Goal: Check status: Check status

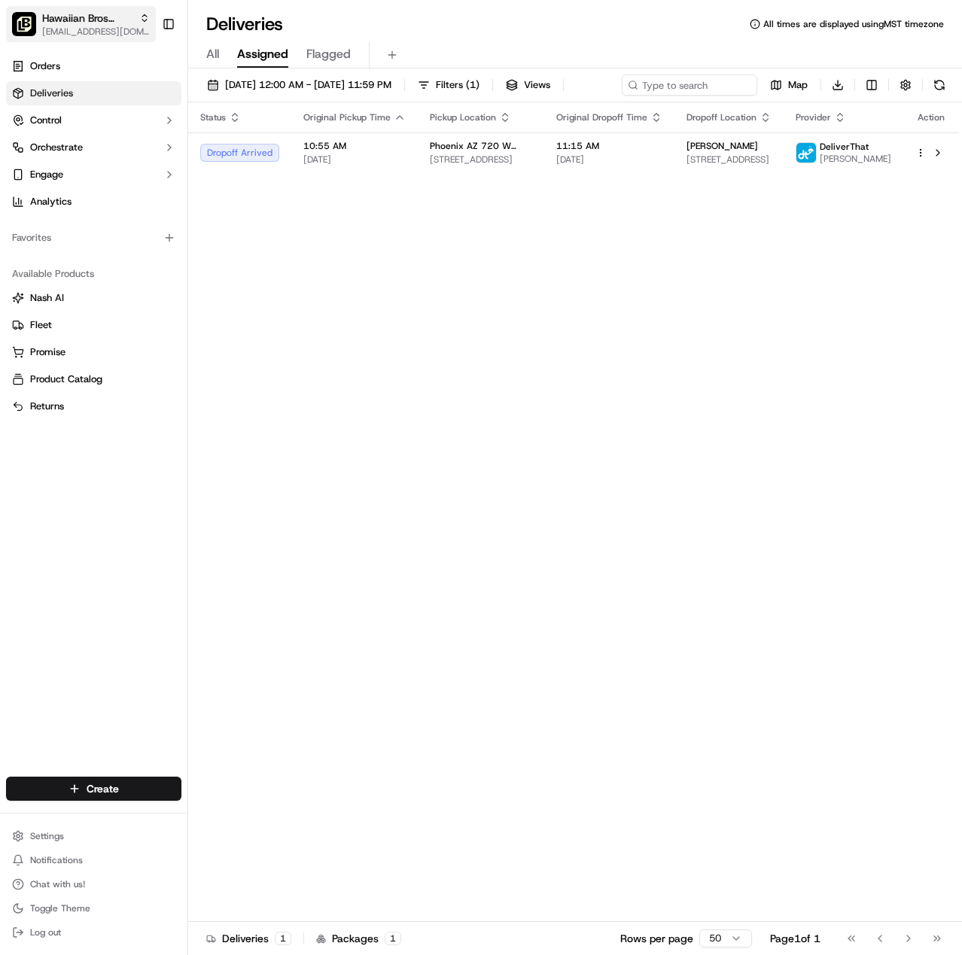
click at [102, 14] on span "Hawaiian Bros (Phoenix_AZ_720 W. Highland)" at bounding box center [87, 18] width 91 height 15
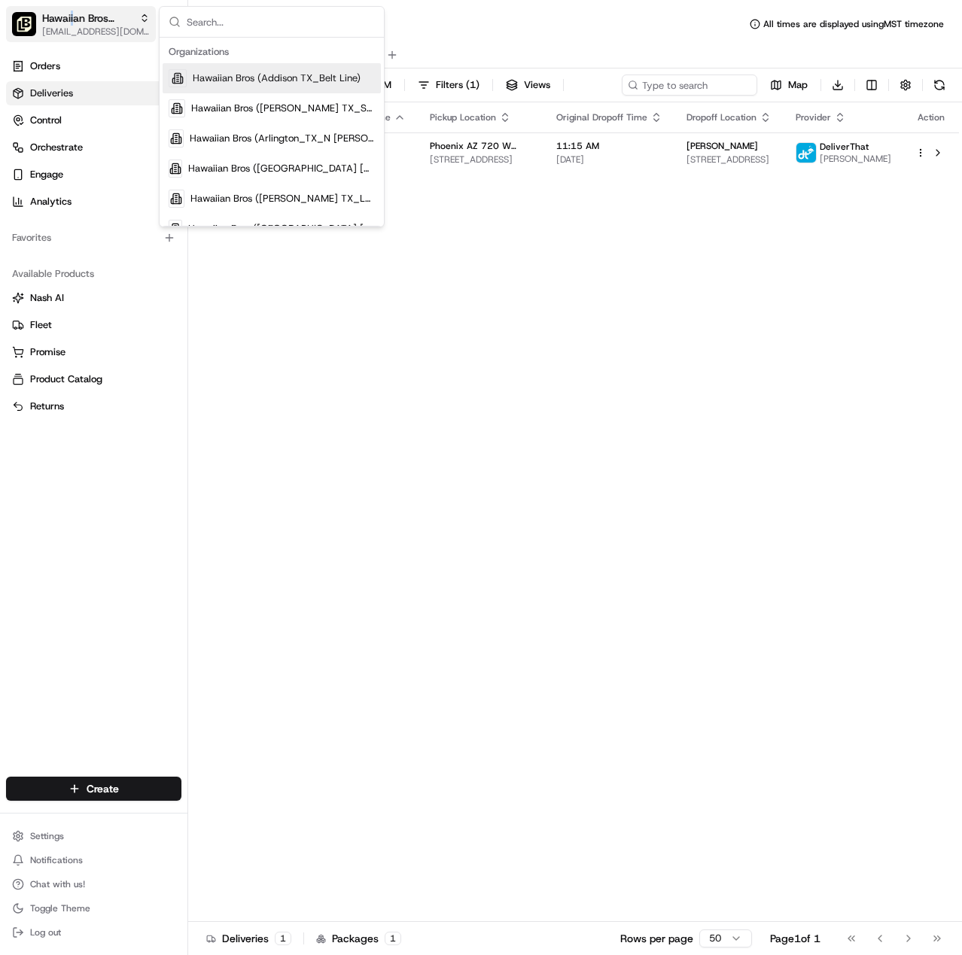
click at [72, 20] on span "Hawaiian Bros (Phoenix_AZ_720 W. Highland)" at bounding box center [87, 18] width 91 height 15
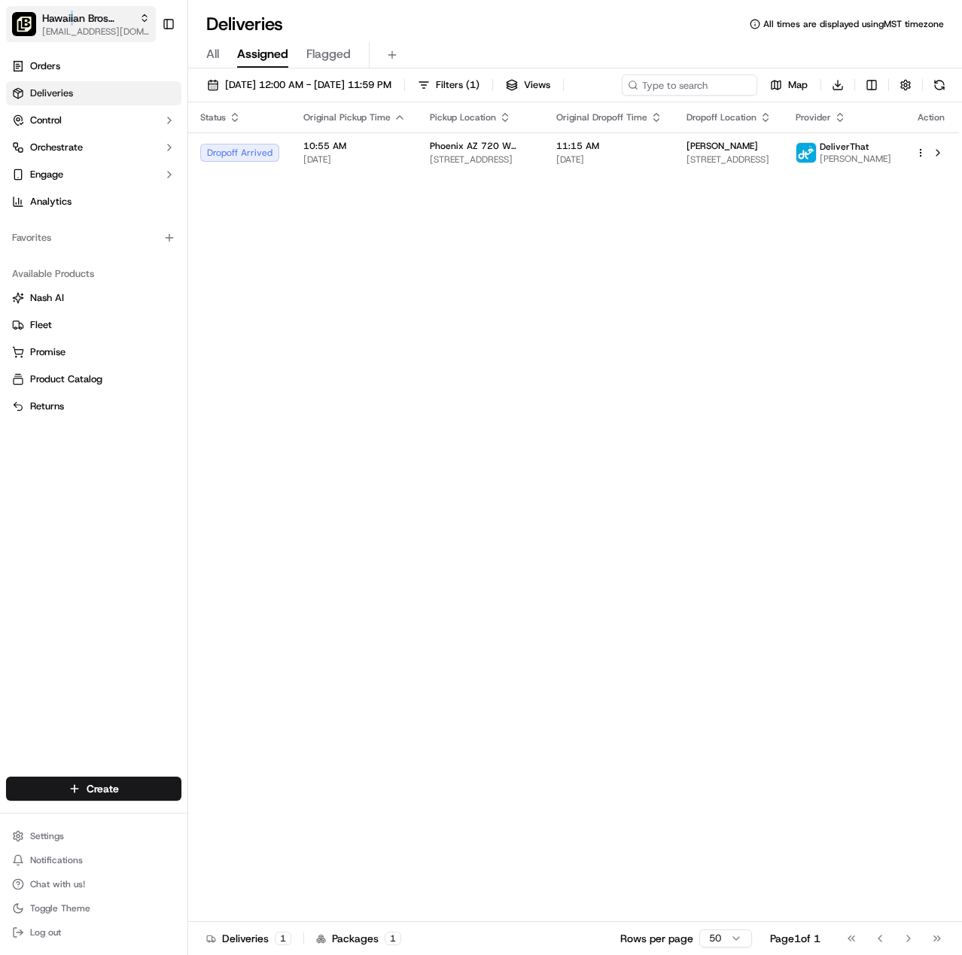
click at [71, 22] on span "Hawaiian Bros (Phoenix_AZ_720 W. Highland)" at bounding box center [87, 18] width 91 height 15
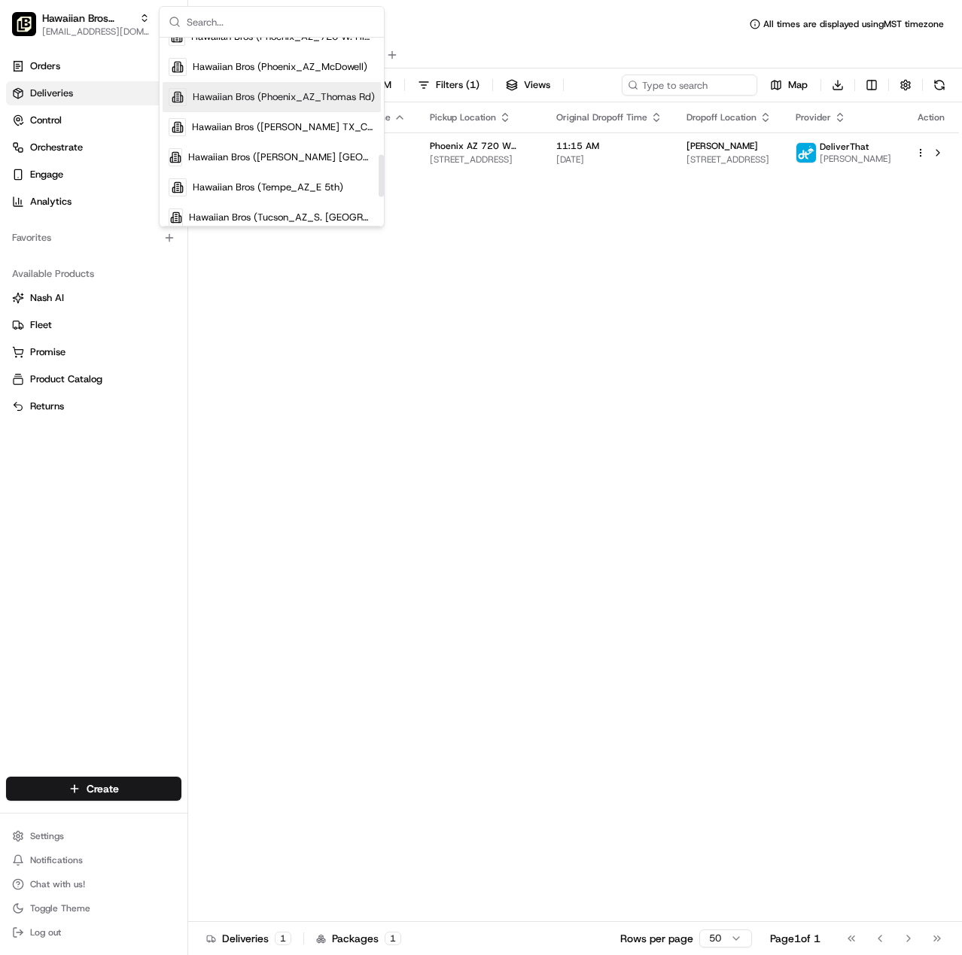
scroll to position [653, 0]
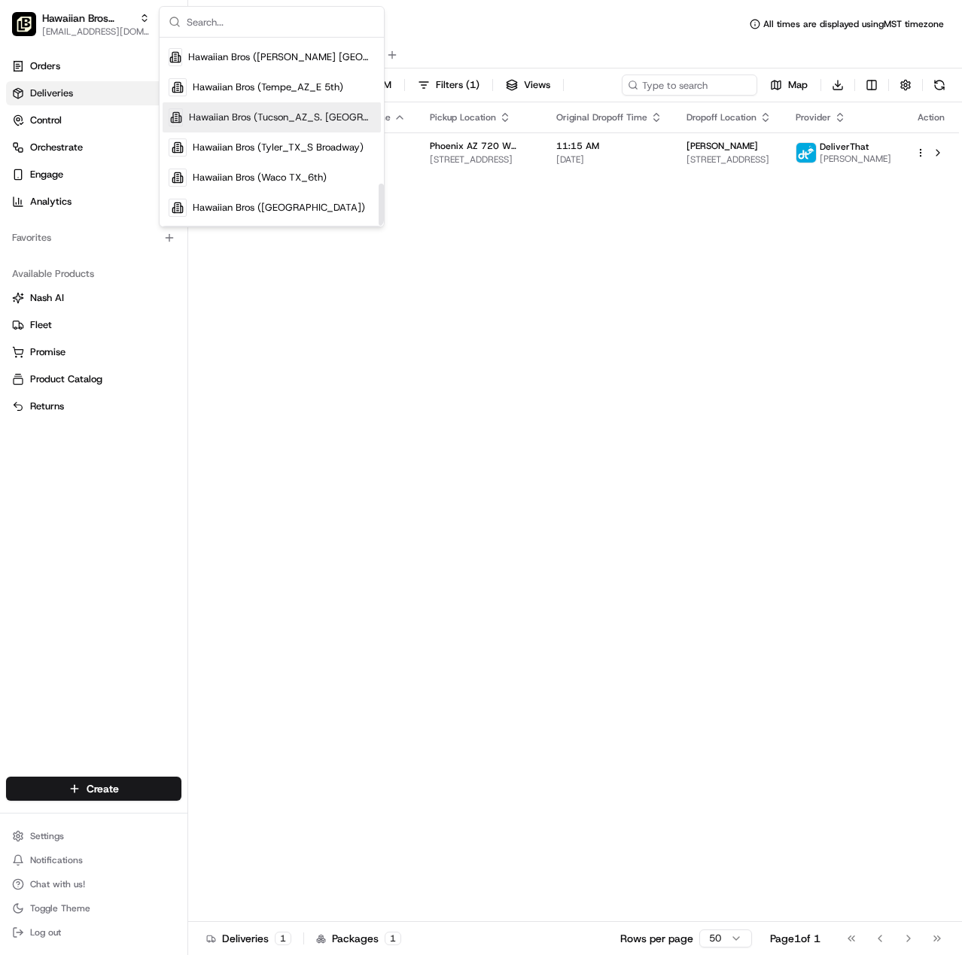
click at [291, 111] on span "Hawaiian Bros (Tucson_AZ_S. [GEOGRAPHIC_DATA])" at bounding box center [282, 118] width 186 height 14
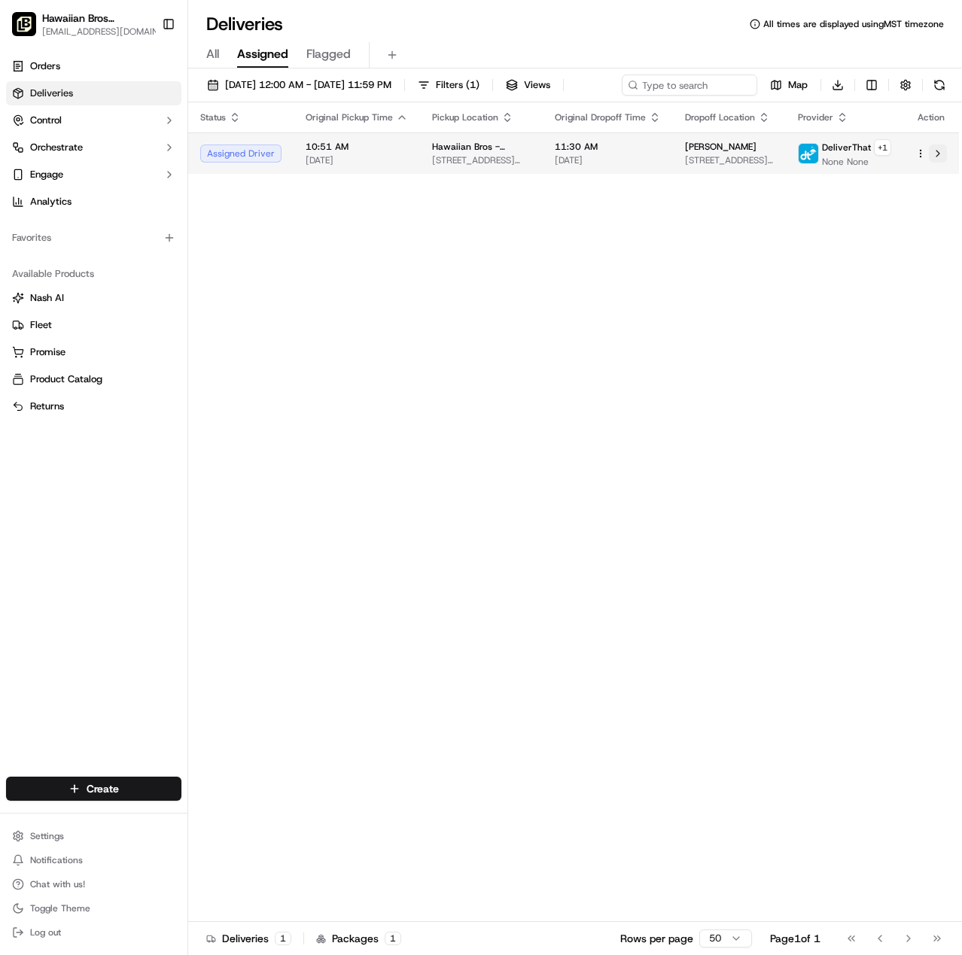
click at [941, 163] on button at bounding box center [938, 153] width 18 height 18
